Goal: Transaction & Acquisition: Purchase product/service

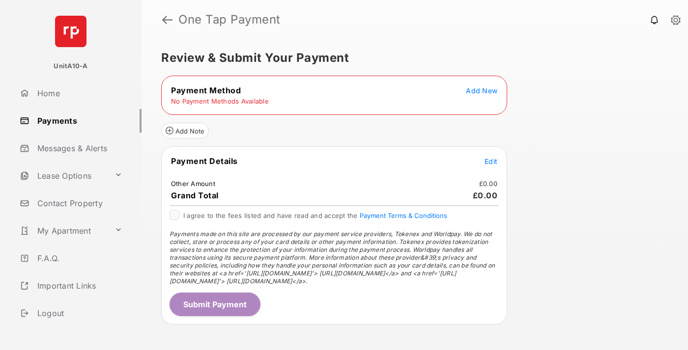
click at [482, 90] on span "Add New" at bounding box center [481, 90] width 31 height 8
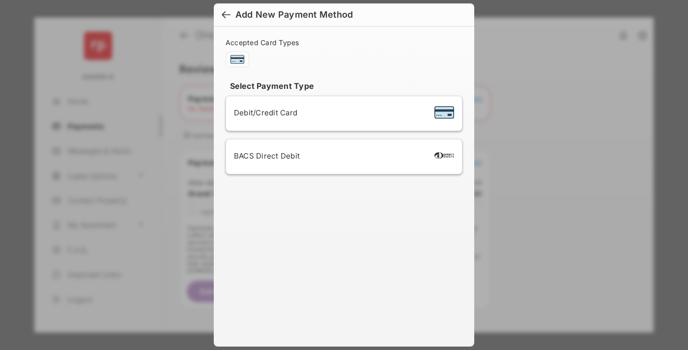
click at [263, 113] on span "Debit/Credit Card" at bounding box center [265, 112] width 63 height 9
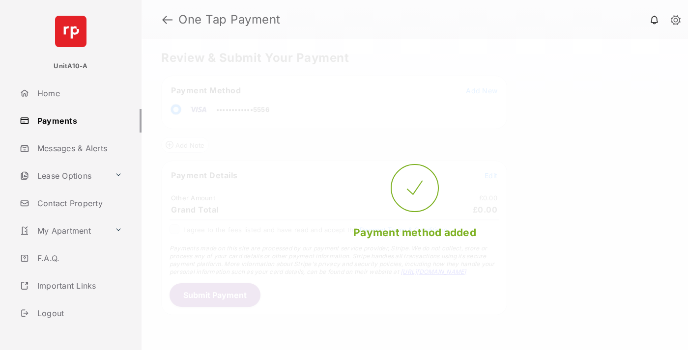
click at [491, 175] on span "Edit" at bounding box center [491, 176] width 13 height 8
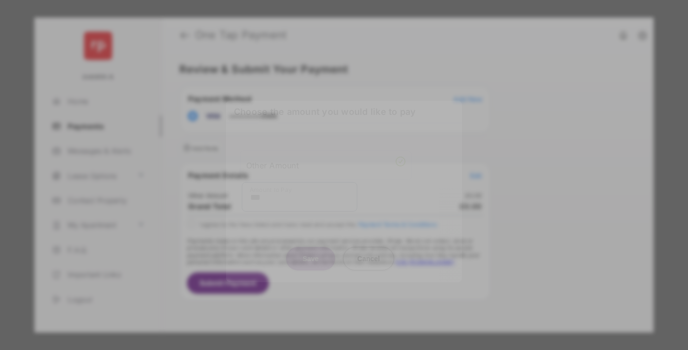
type input "***"
click at [311, 248] on button "Save" at bounding box center [310, 259] width 49 height 24
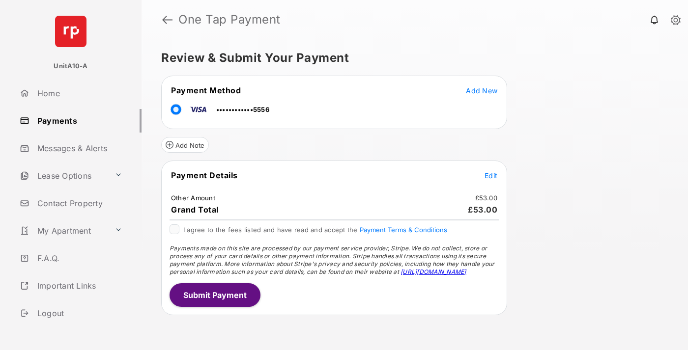
click at [214, 295] on button "Submit Payment" at bounding box center [215, 296] width 91 height 24
